Goal: Information Seeking & Learning: Find specific fact

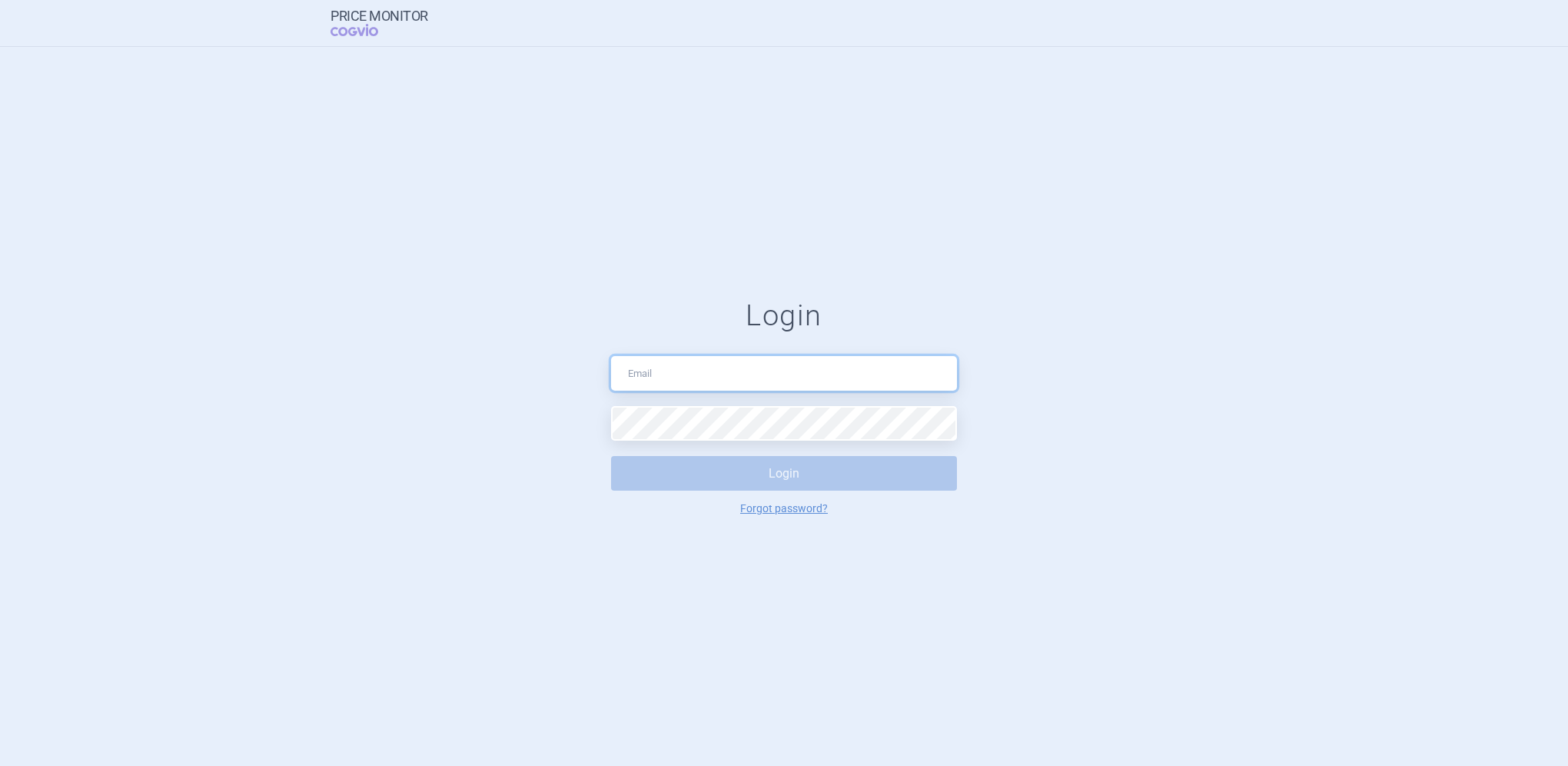
click at [735, 369] on input "text" at bounding box center [784, 374] width 346 height 34
type input "[PERSON_NAME][EMAIL_ADDRESS][DOMAIN_NAME]"
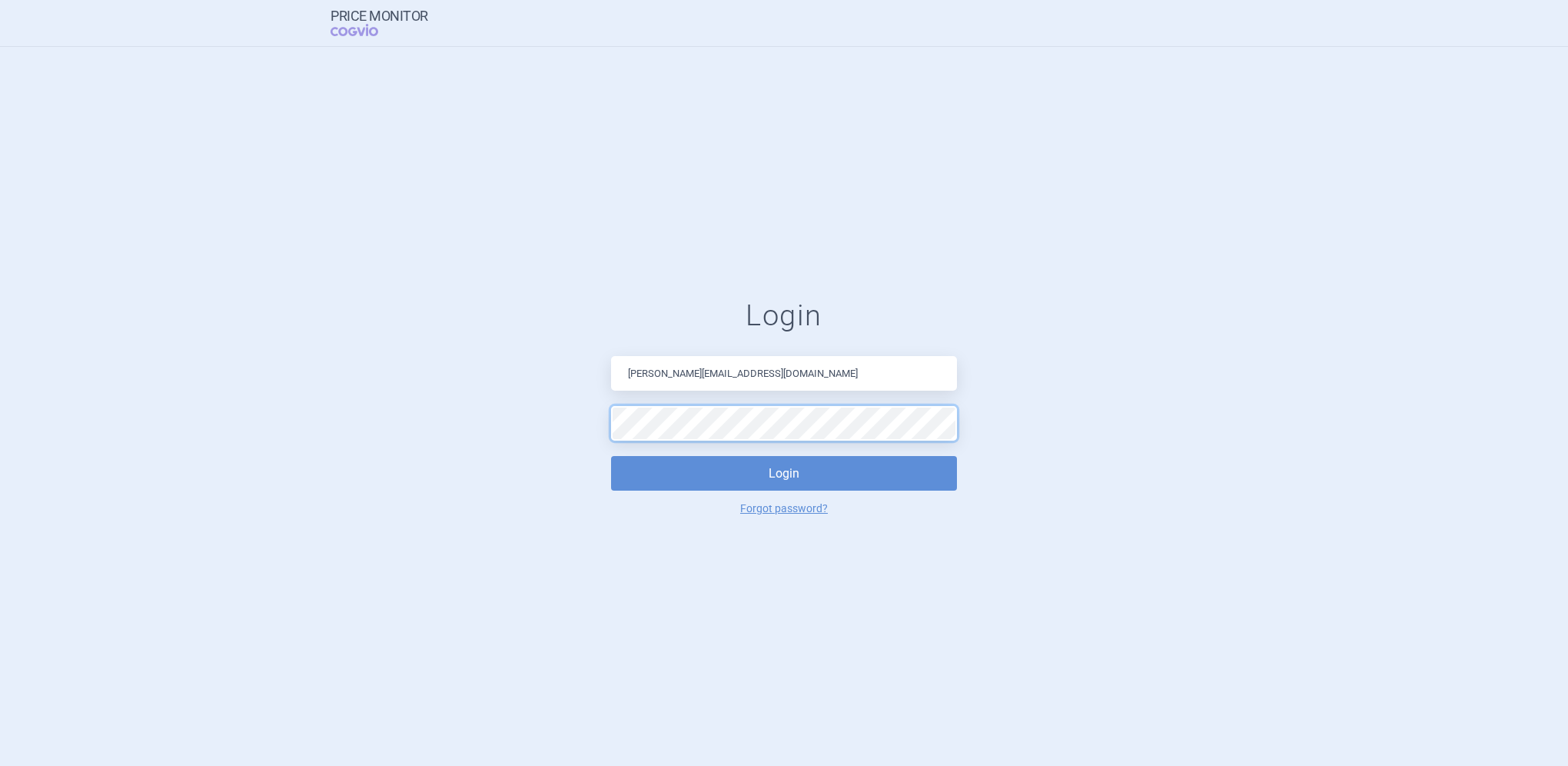
click at [611, 456] on button "Login" at bounding box center [784, 474] width 346 height 34
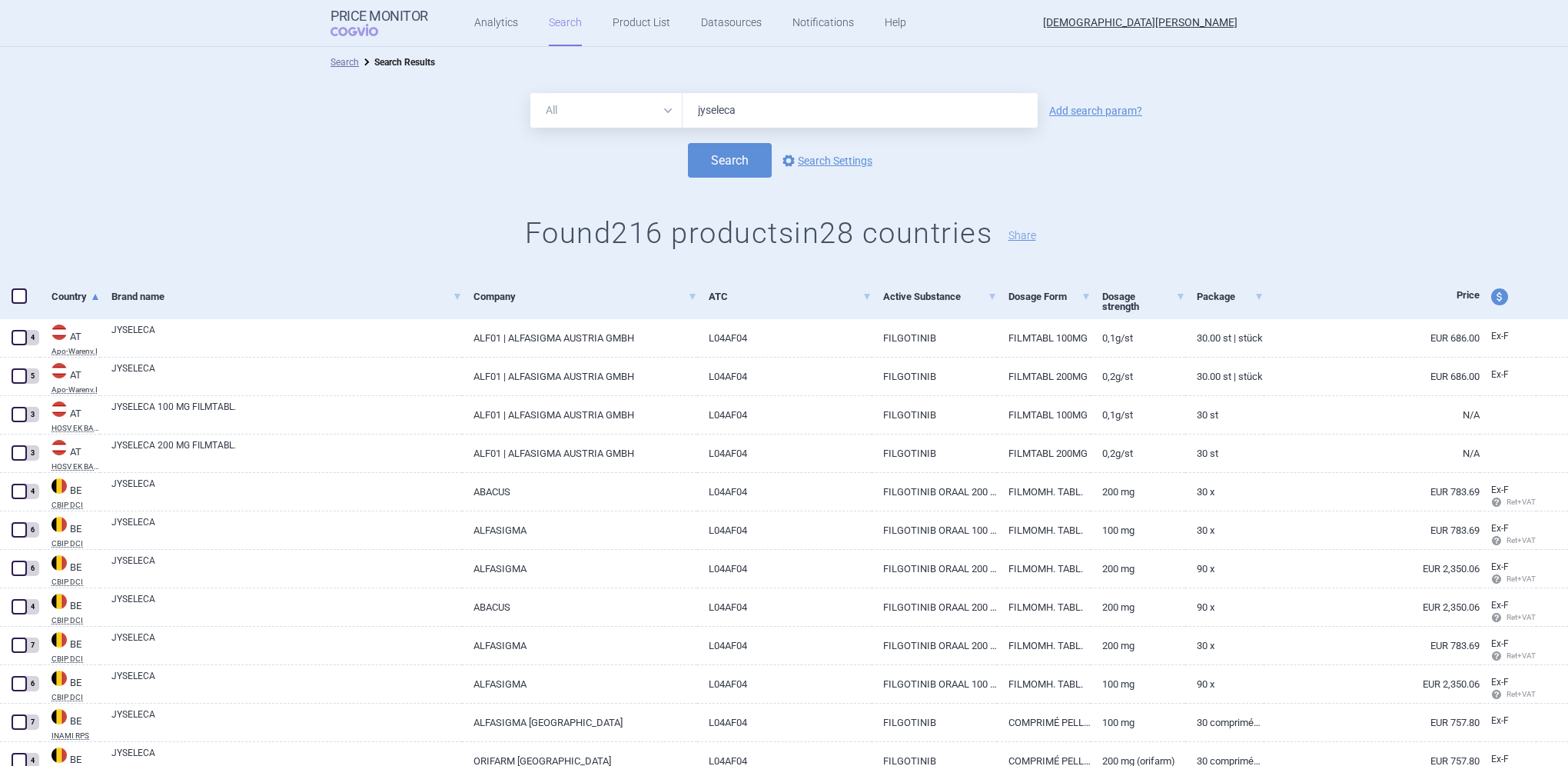
drag, startPoint x: 752, startPoint y: 111, endPoint x: 679, endPoint y: 107, distance: 73.1
click at [683, 107] on input "jyseleca" at bounding box center [861, 111] width 355 height 34
type input "fetcroja"
click at [712, 168] on button "Search" at bounding box center [730, 161] width 84 height 34
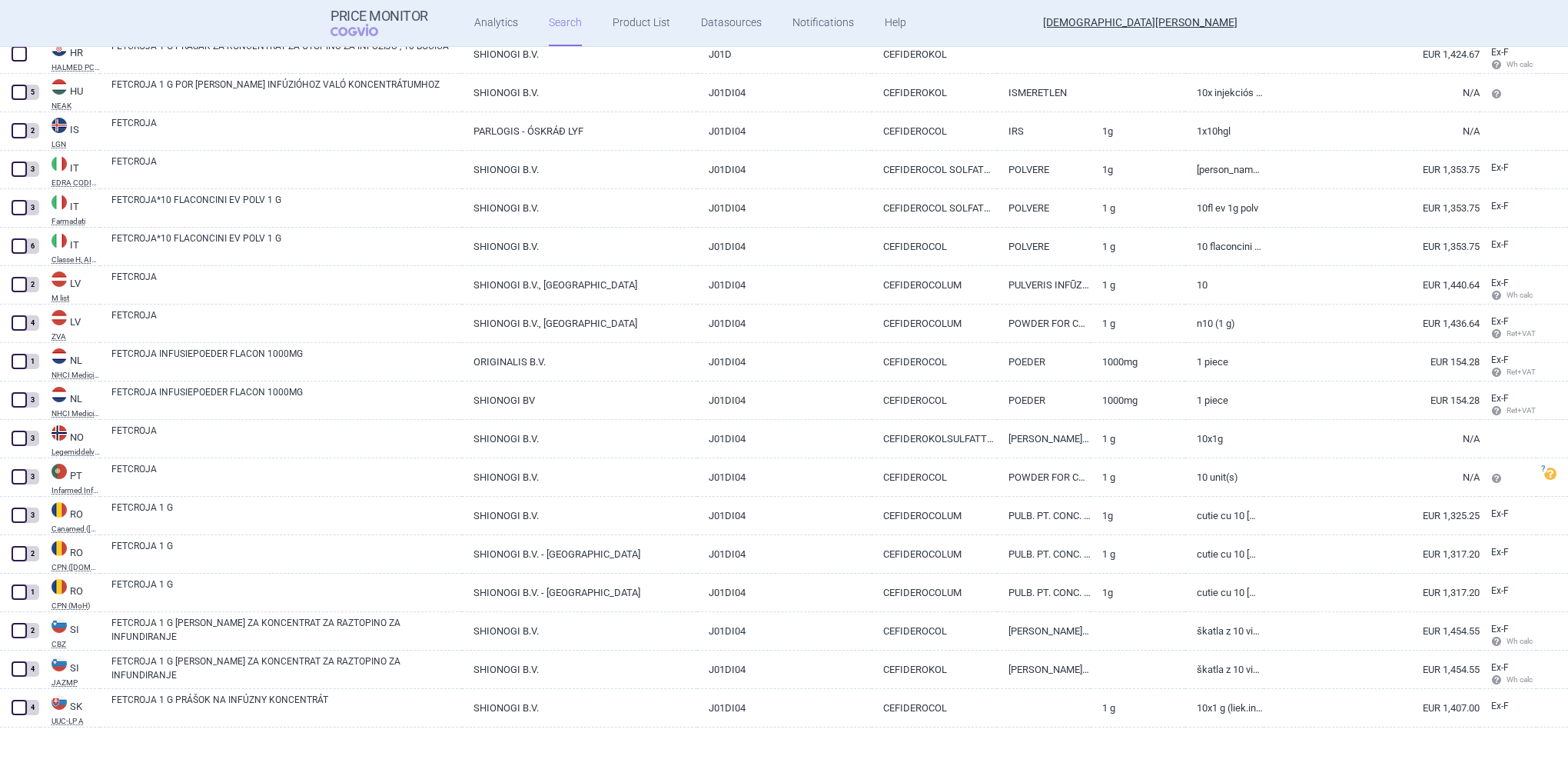
scroll to position [873, 0]
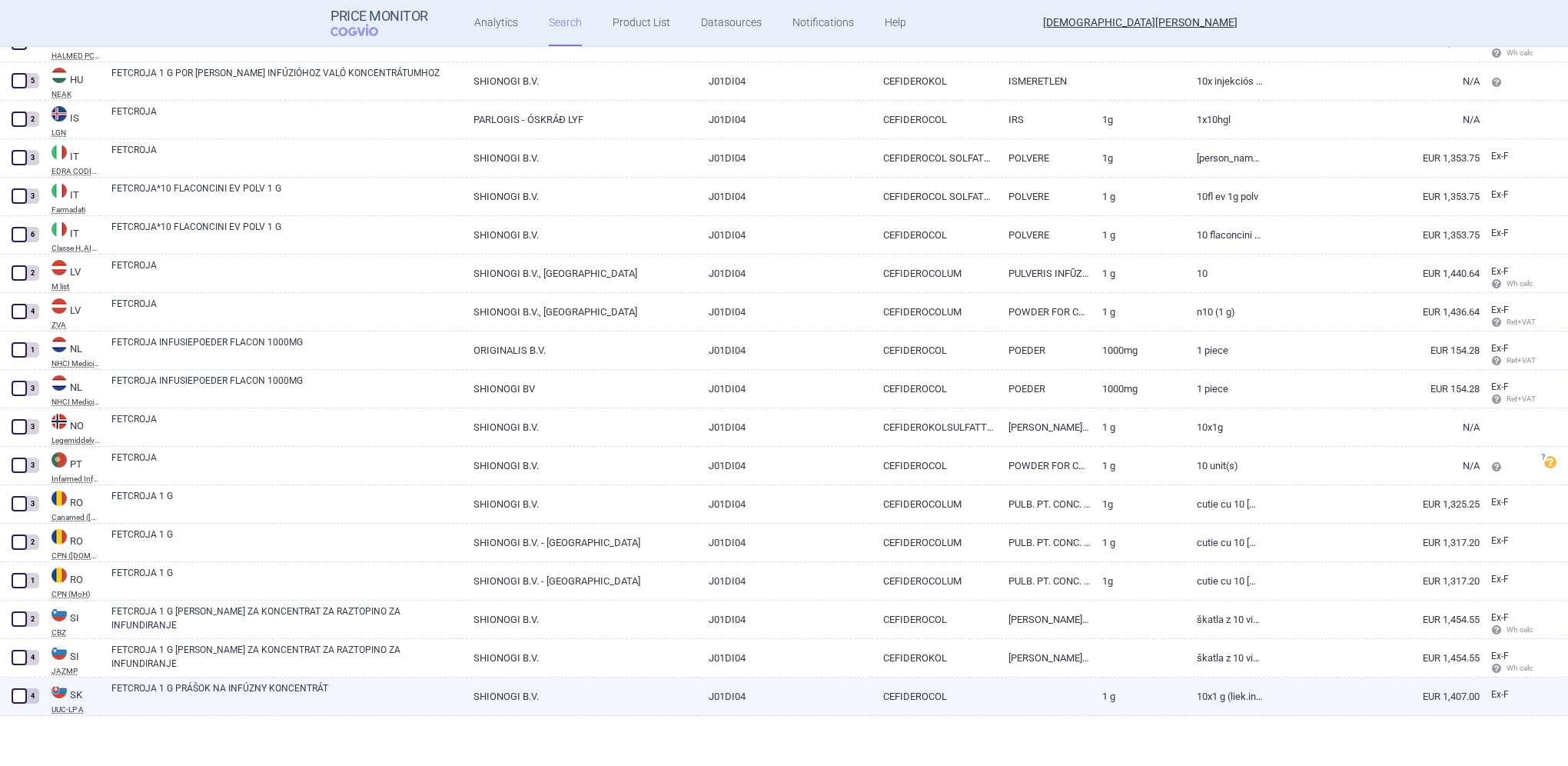
click at [192, 685] on link "FETCROJA 1 G PRÁŠOK NA INFÚZNY KONCENTRÁT" at bounding box center [287, 696] width 350 height 28
select select "EUR"
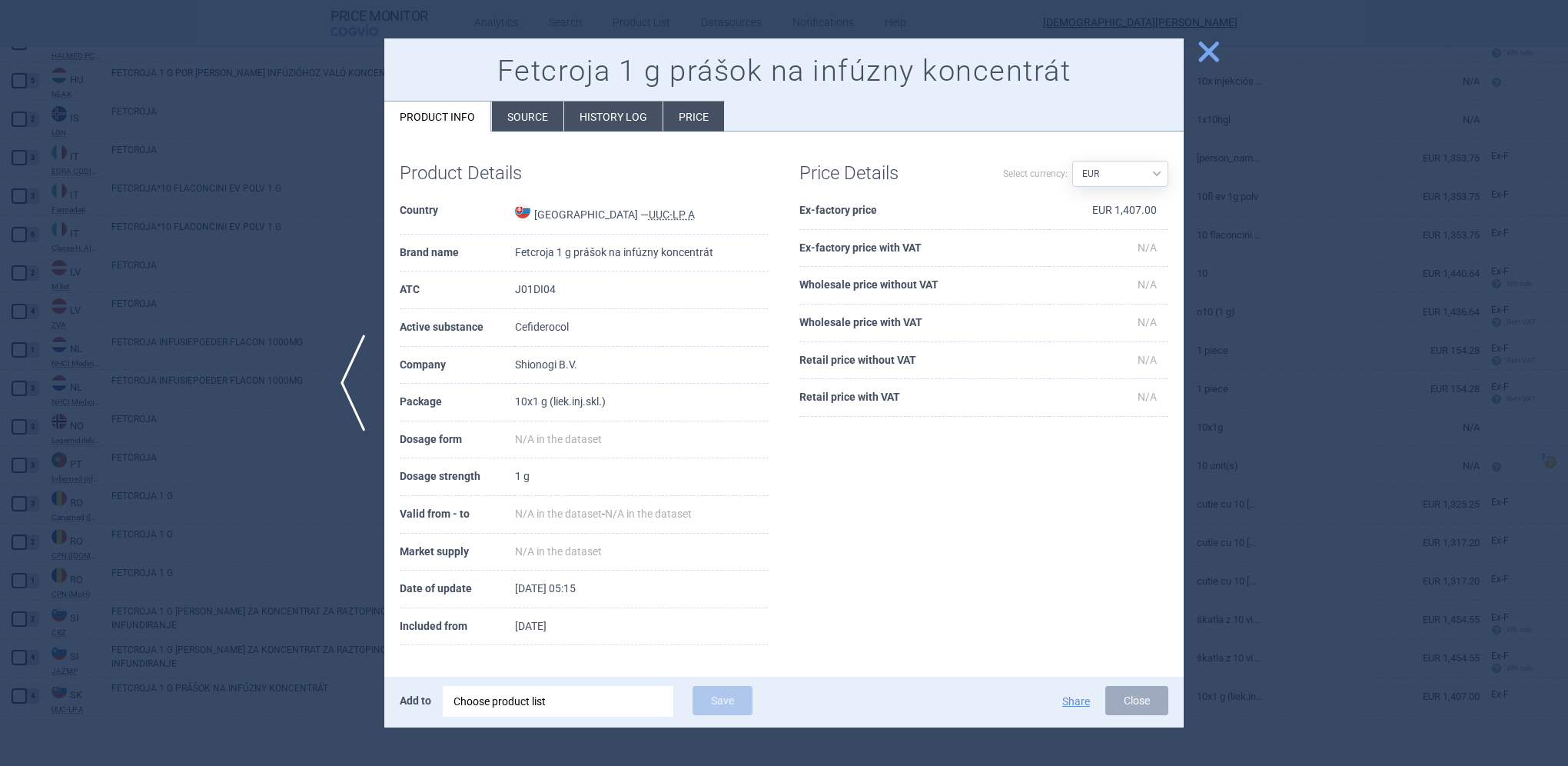
click at [1197, 57] on span "close" at bounding box center [1209, 52] width 27 height 27
